Goal: Entertainment & Leisure: Consume media (video, audio)

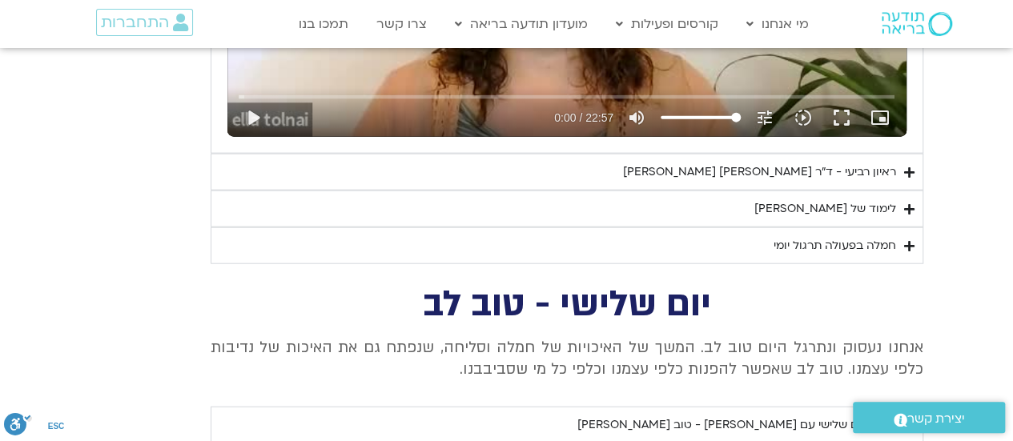
scroll to position [1801, 0]
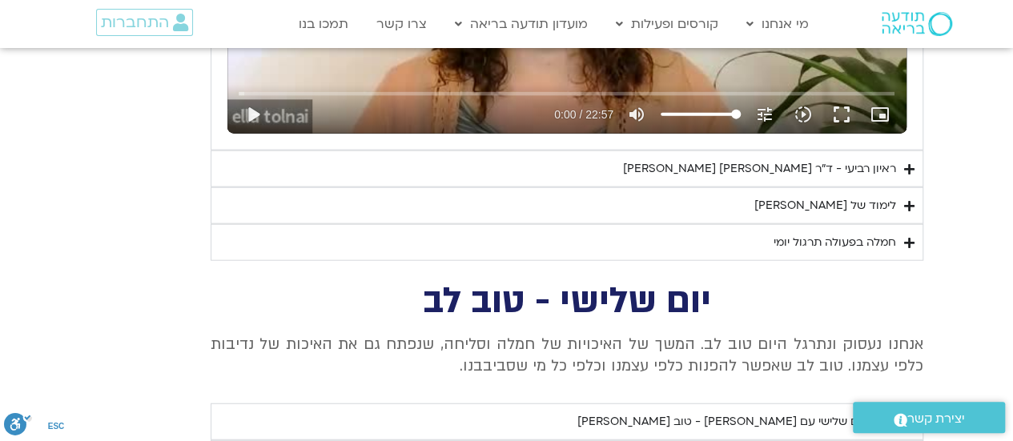
click at [876, 208] on div "לימוד של [PERSON_NAME]" at bounding box center [825, 205] width 142 height 19
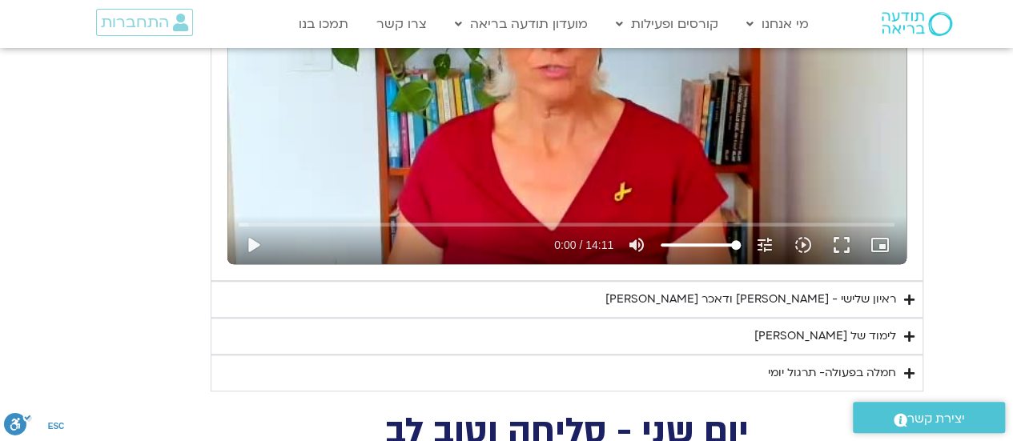
scroll to position [3584, 0]
click at [861, 289] on div "ראיון שלישי - [PERSON_NAME] ודאכר [PERSON_NAME]" at bounding box center [750, 298] width 291 height 19
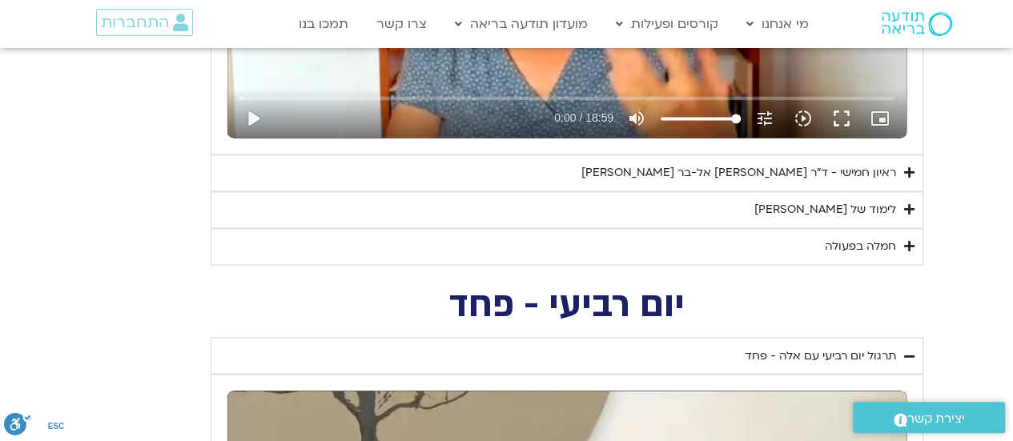
scroll to position [1132, 0]
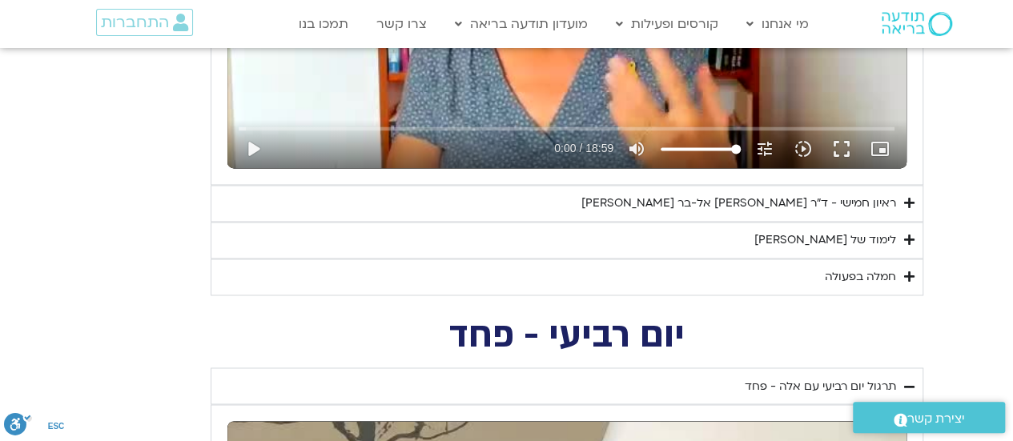
click at [872, 205] on div "ראיון חמישי - ד"ר [PERSON_NAME] אל-בר [PERSON_NAME]" at bounding box center [738, 203] width 315 height 19
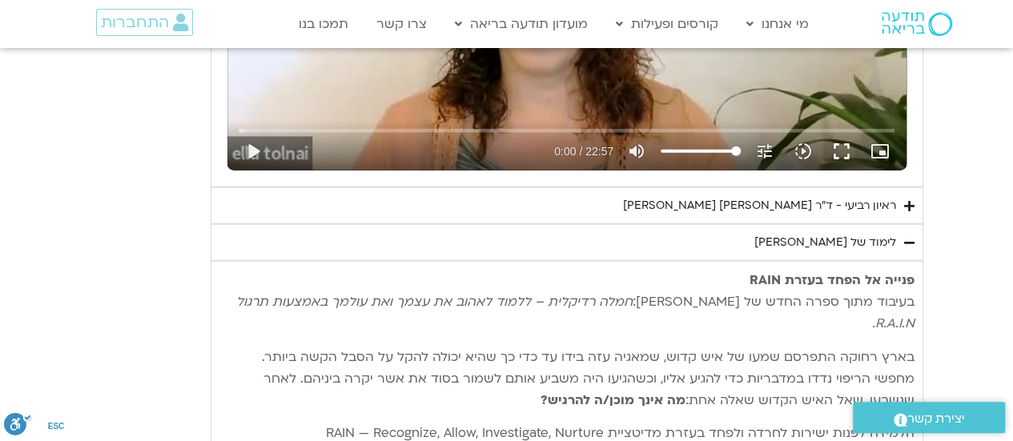
scroll to position [1875, 0]
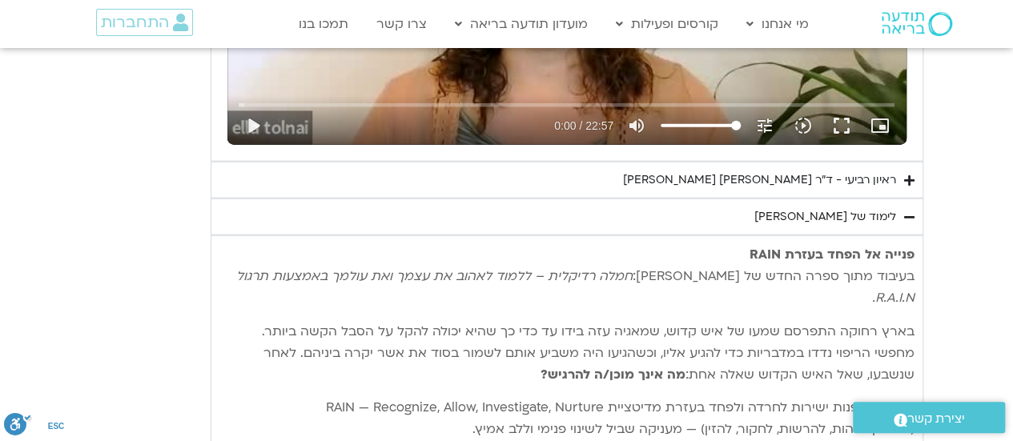
click at [866, 173] on div "ראיון רביעי - ד"ר [PERSON_NAME] [PERSON_NAME]" at bounding box center [759, 179] width 273 height 19
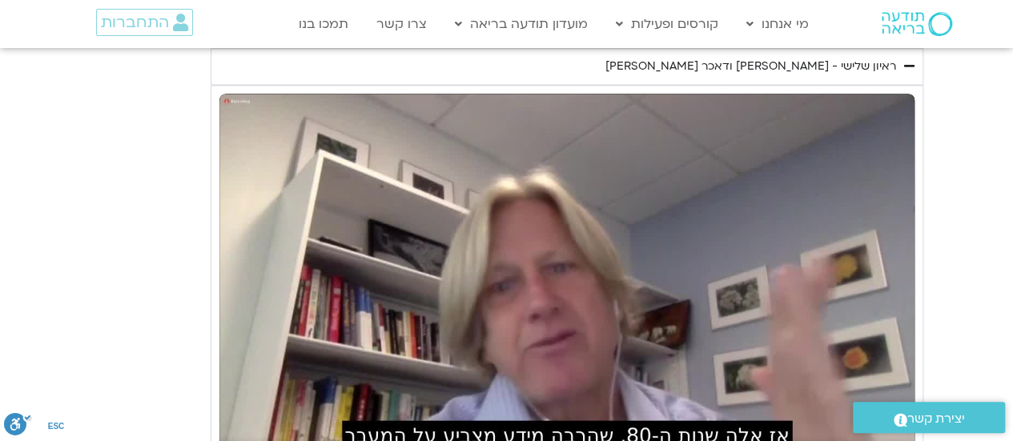
scroll to position [4311, 0]
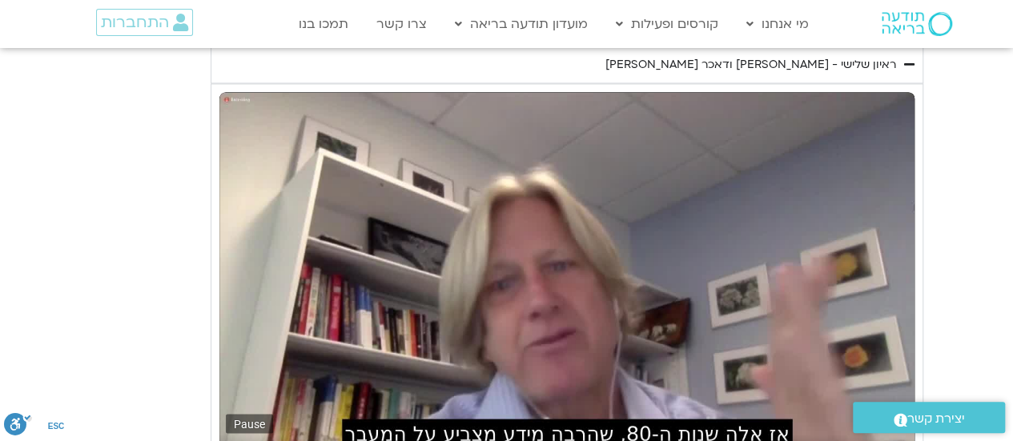
type input "1596.107942"
